Goal: Navigation & Orientation: Go to known website

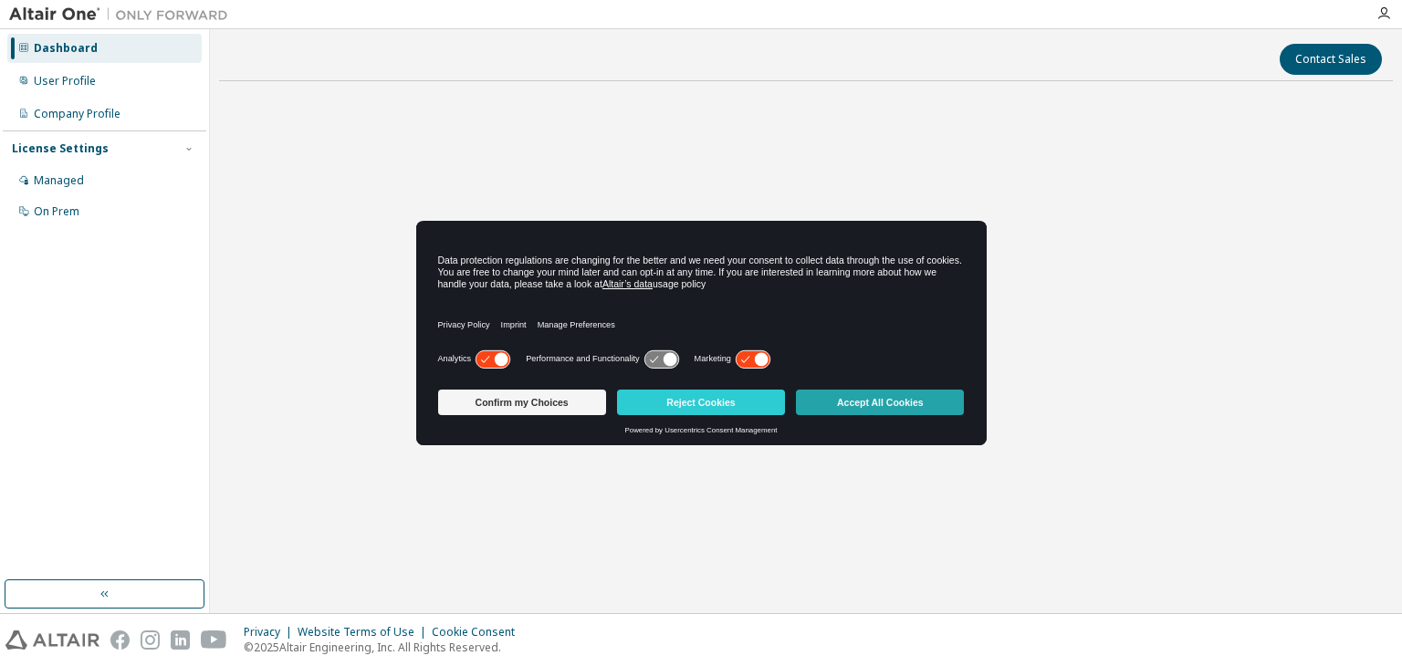
click at [844, 408] on button "Accept All Cookies" at bounding box center [880, 403] width 168 height 26
